Goal: Task Accomplishment & Management: Use online tool/utility

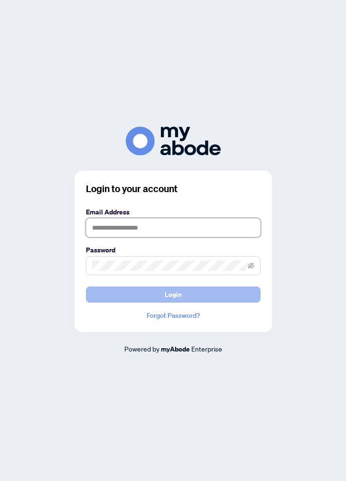
type input "**********"
click at [170, 295] on span "Login" at bounding box center [172, 294] width 17 height 15
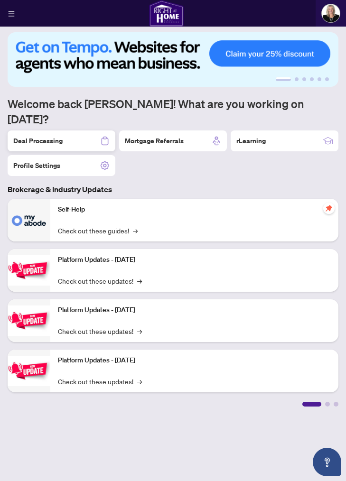
click at [49, 136] on h2 "Deal Processing" at bounding box center [37, 140] width 49 height 9
